Goal: Task Accomplishment & Management: Use online tool/utility

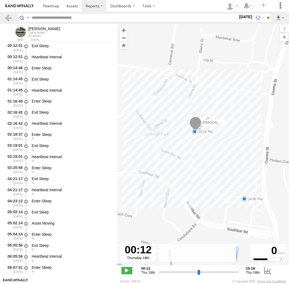
select select "**********"
click at [245, 199] on span at bounding box center [244, 198] width 5 height 5
click at [0, 0] on label "×" at bounding box center [0, 0] width 0 height 0
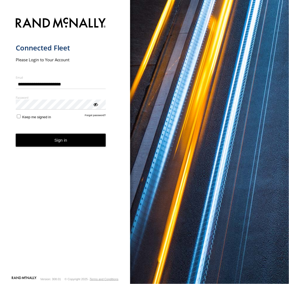
click at [82, 144] on button "Sign in" at bounding box center [61, 140] width 90 height 13
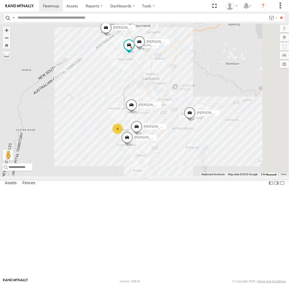
drag, startPoint x: 257, startPoint y: 120, endPoint x: 234, endPoint y: 151, distance: 38.4
click at [234, 151] on div "Michael Daniel Peter Kyle Andrew Chris Jamie 4" at bounding box center [144, 100] width 289 height 152
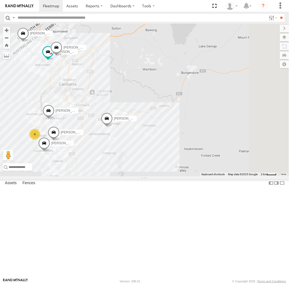
drag, startPoint x: 260, startPoint y: 179, endPoint x: 178, endPoint y: 187, distance: 82.5
click at [178, 176] on div "Michael Daniel Peter Kyle Andrew Chris Jamie 4" at bounding box center [144, 100] width 289 height 152
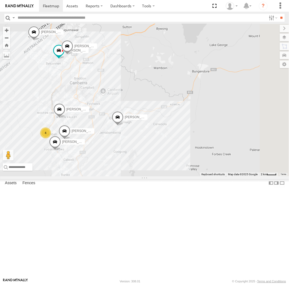
drag, startPoint x: 253, startPoint y: 152, endPoint x: 230, endPoint y: 150, distance: 23.4
click at [230, 150] on div "Andrew Jamie Michael 4 Daniel Peter Kyle Chris" at bounding box center [144, 100] width 289 height 152
